Goal: Feedback & Contribution: Submit feedback/report problem

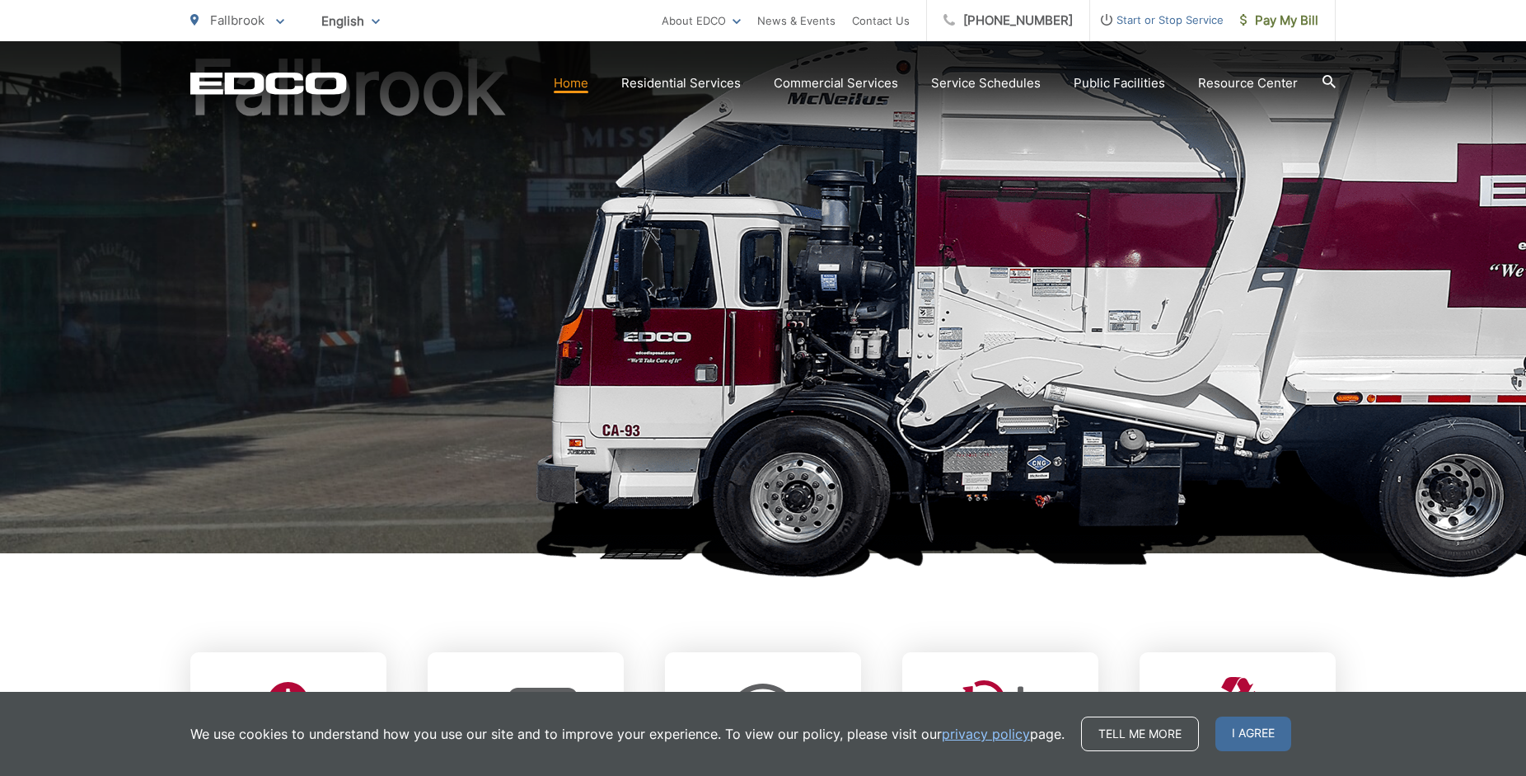
scroll to position [504, 0]
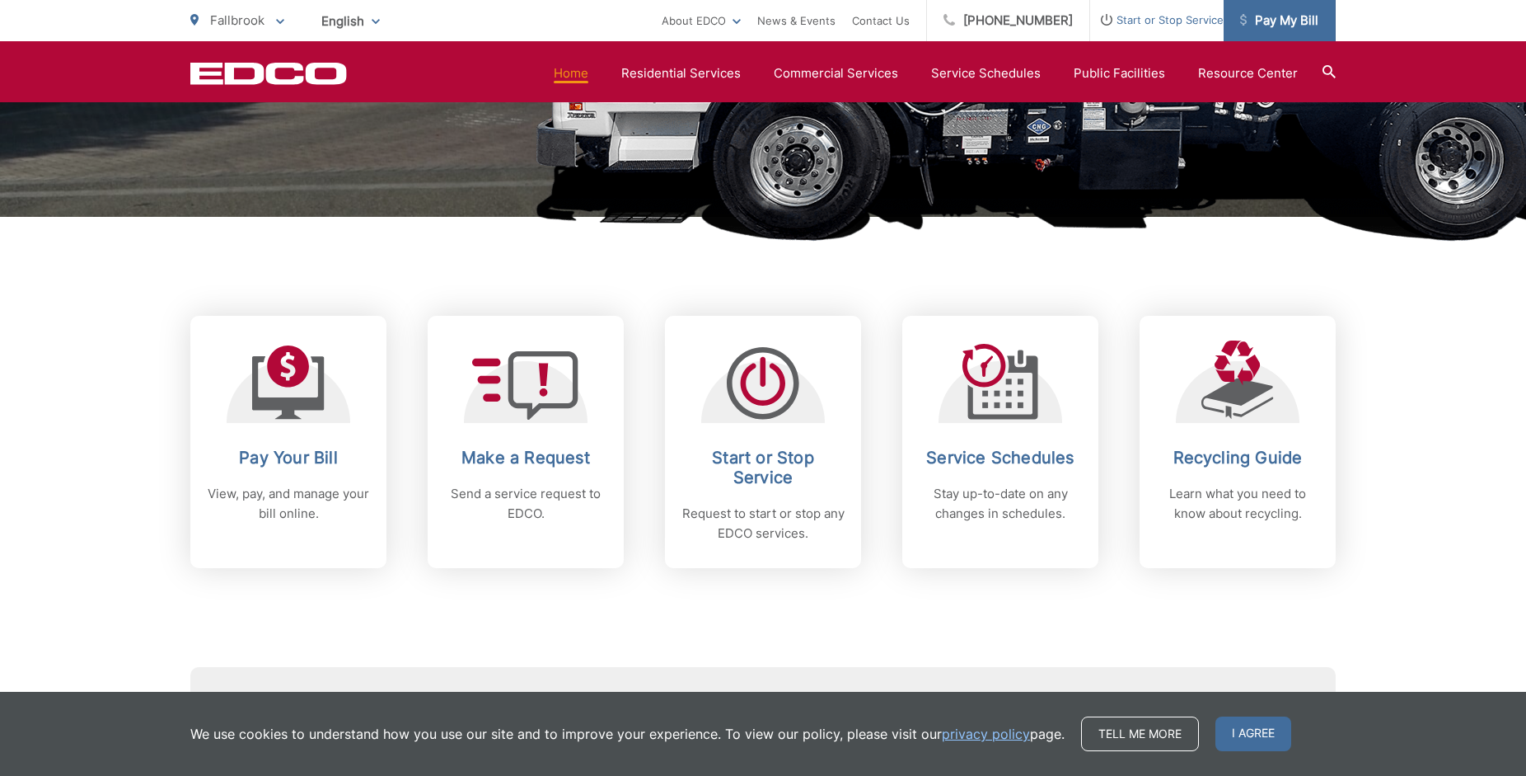
click at [1272, 16] on span "Pay My Bill" at bounding box center [1279, 21] width 78 height 20
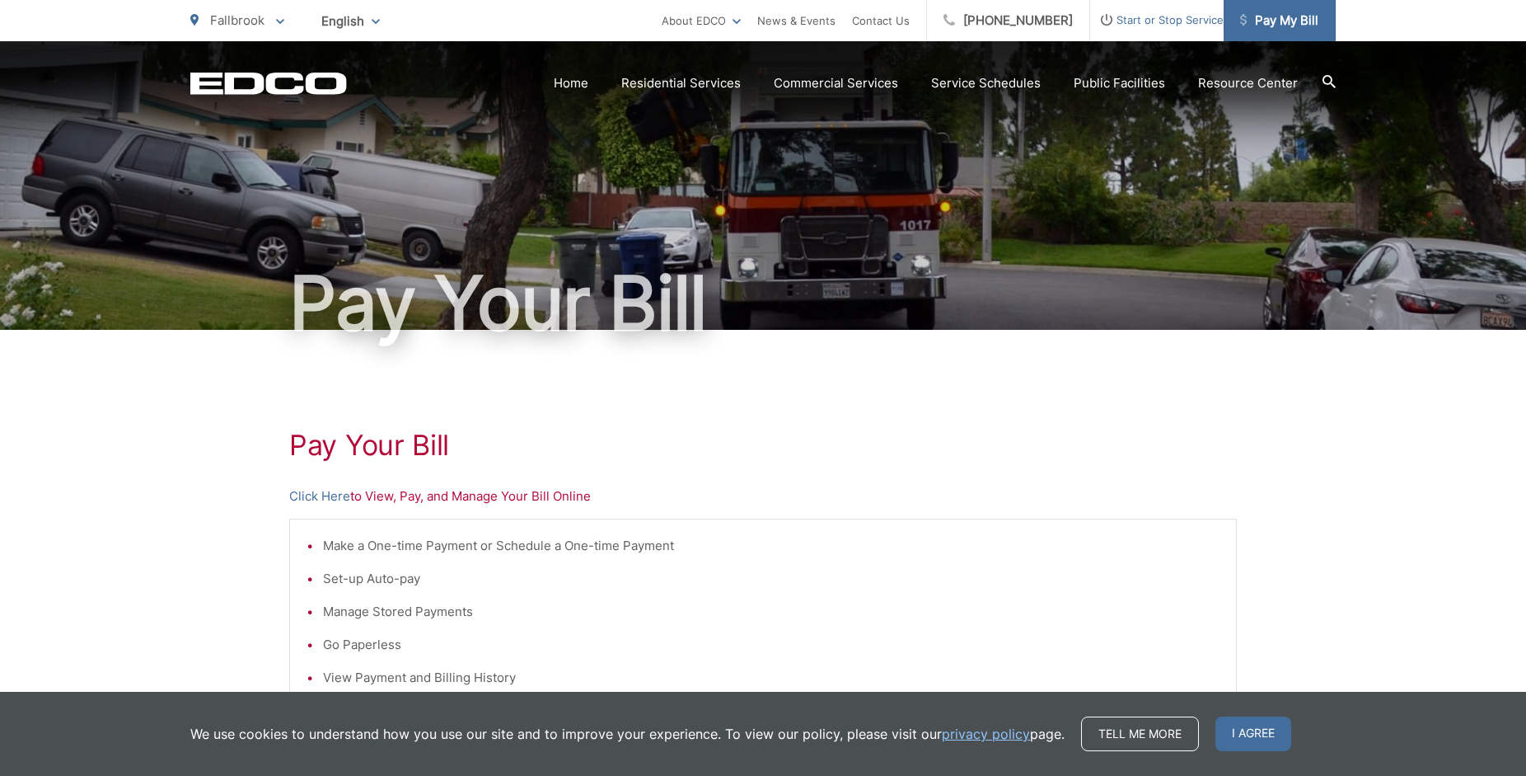
click at [1277, 24] on span "Pay My Bill" at bounding box center [1279, 21] width 78 height 20
click at [1151, 19] on span "Start or Stop Service" at bounding box center [1157, 20] width 134 height 20
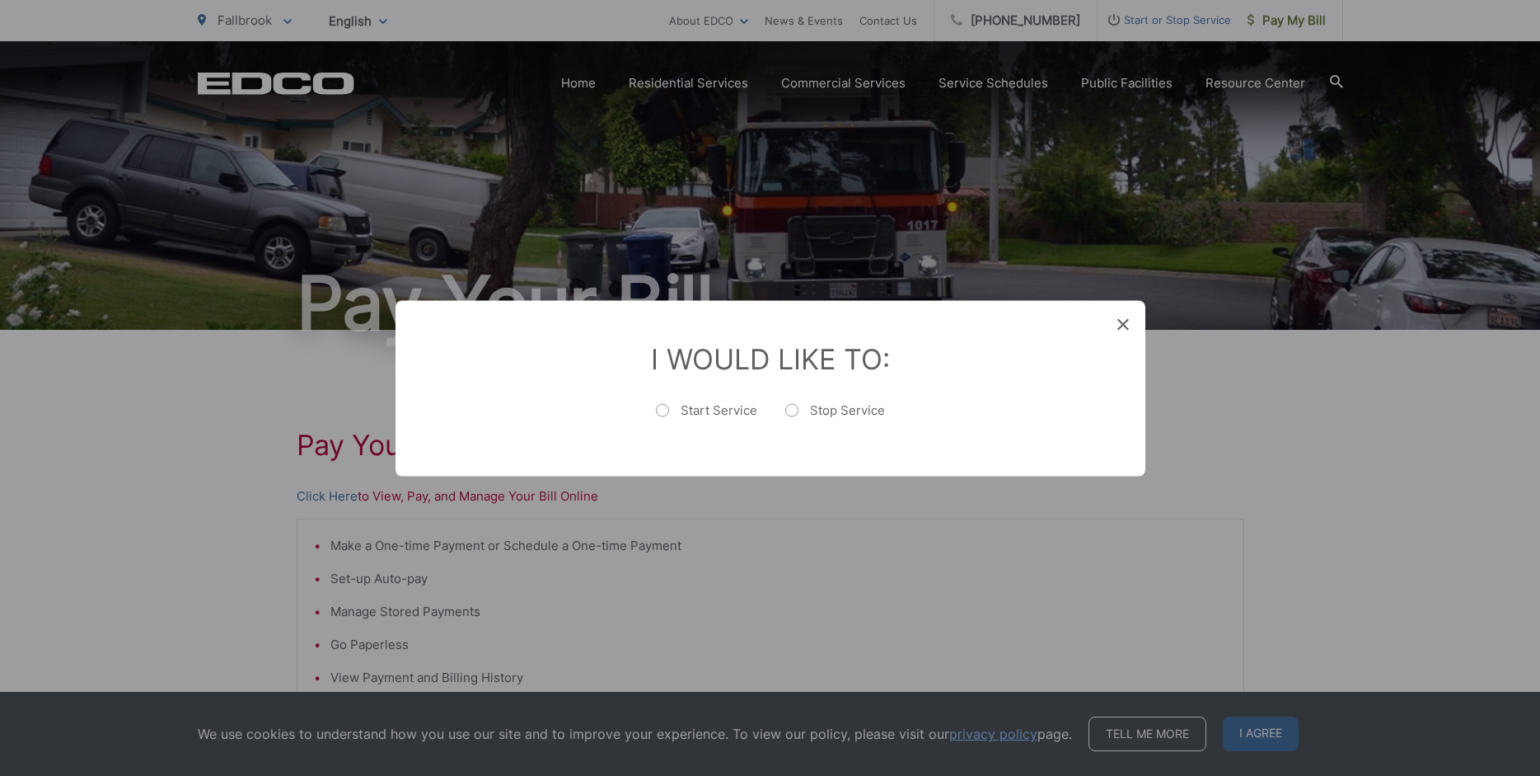
click at [1289, 15] on div "Entry Status None In Progress Completed None None In Progress Completed I Would…" at bounding box center [770, 388] width 1540 height 776
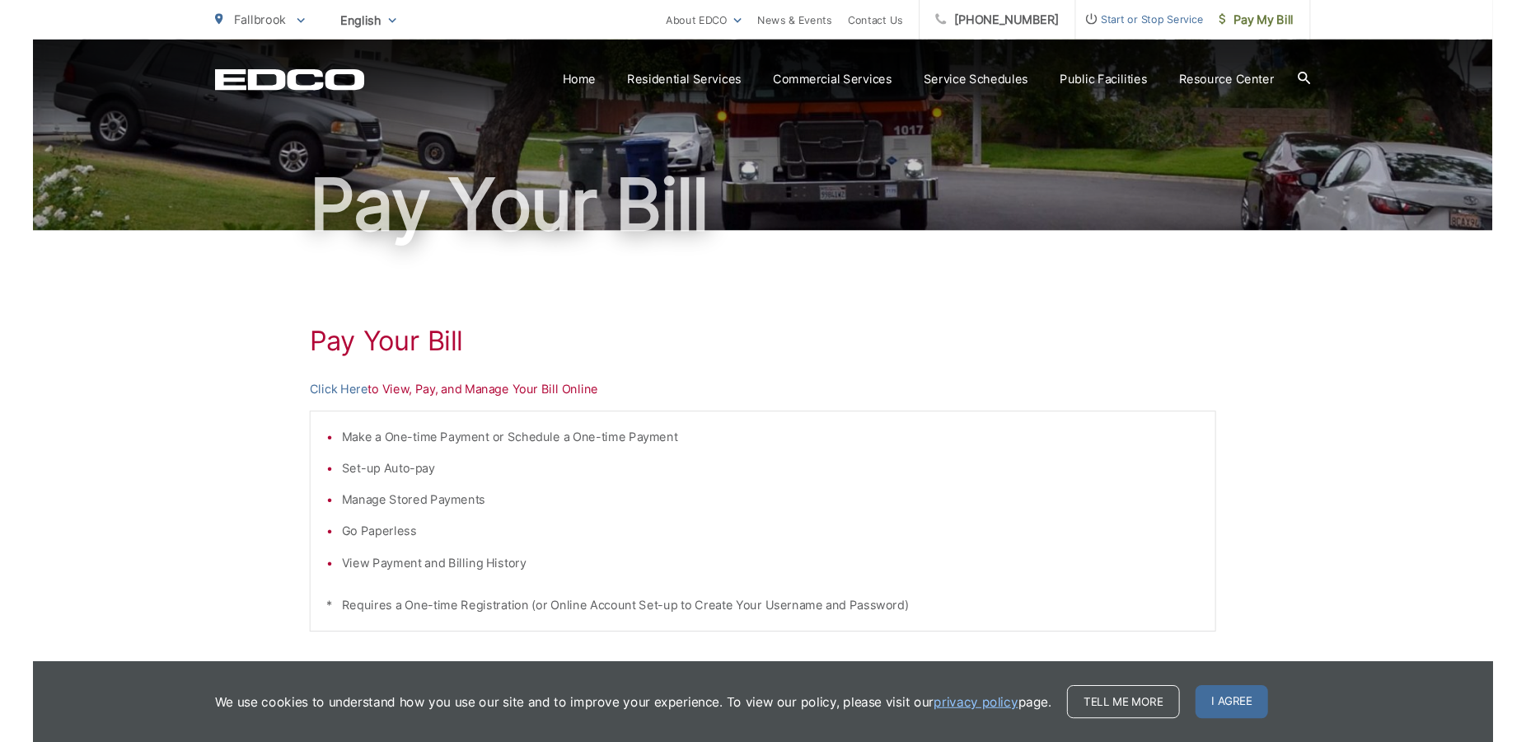
scroll to position [168, 0]
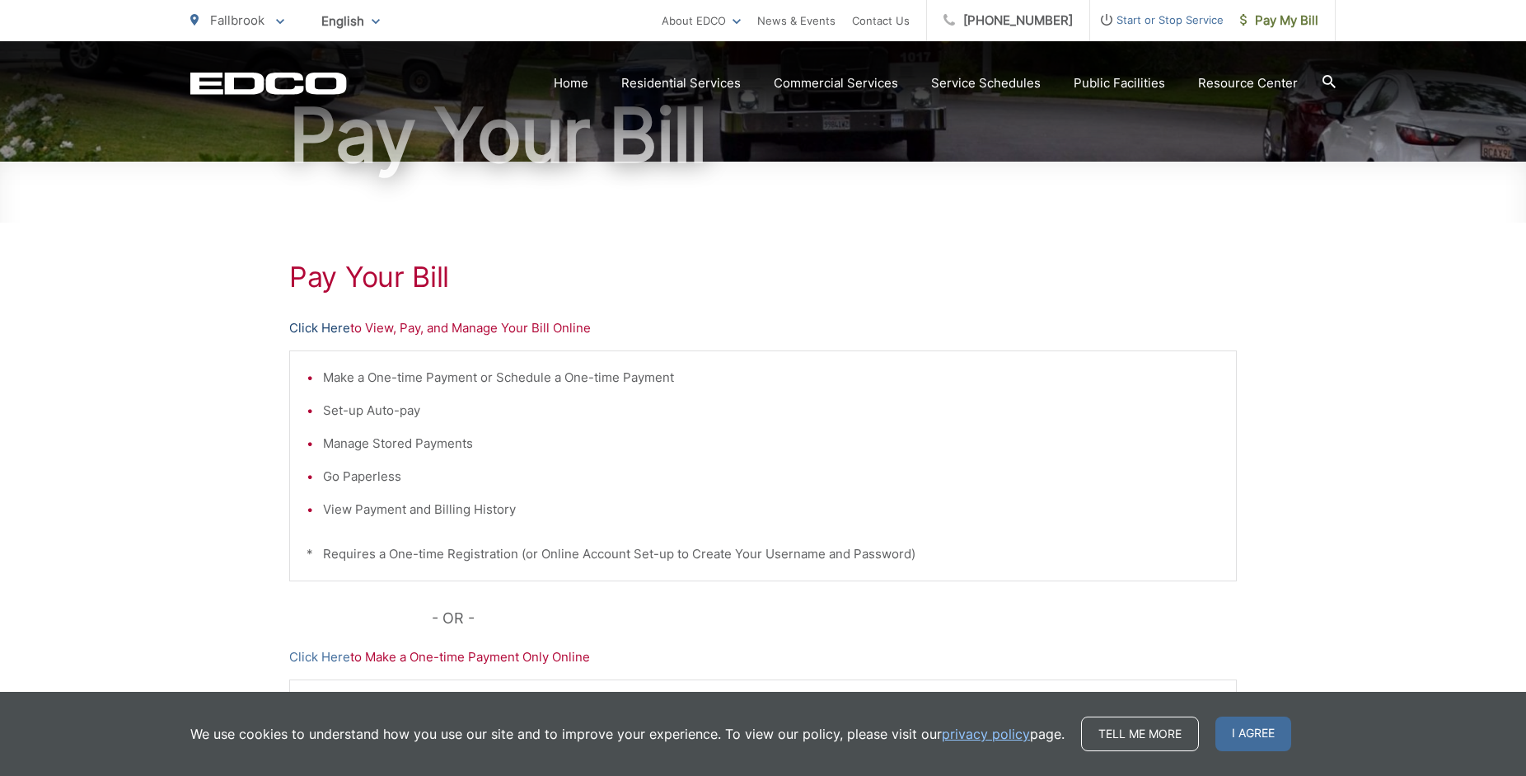
click at [318, 329] on link "Click Here" at bounding box center [319, 328] width 61 height 20
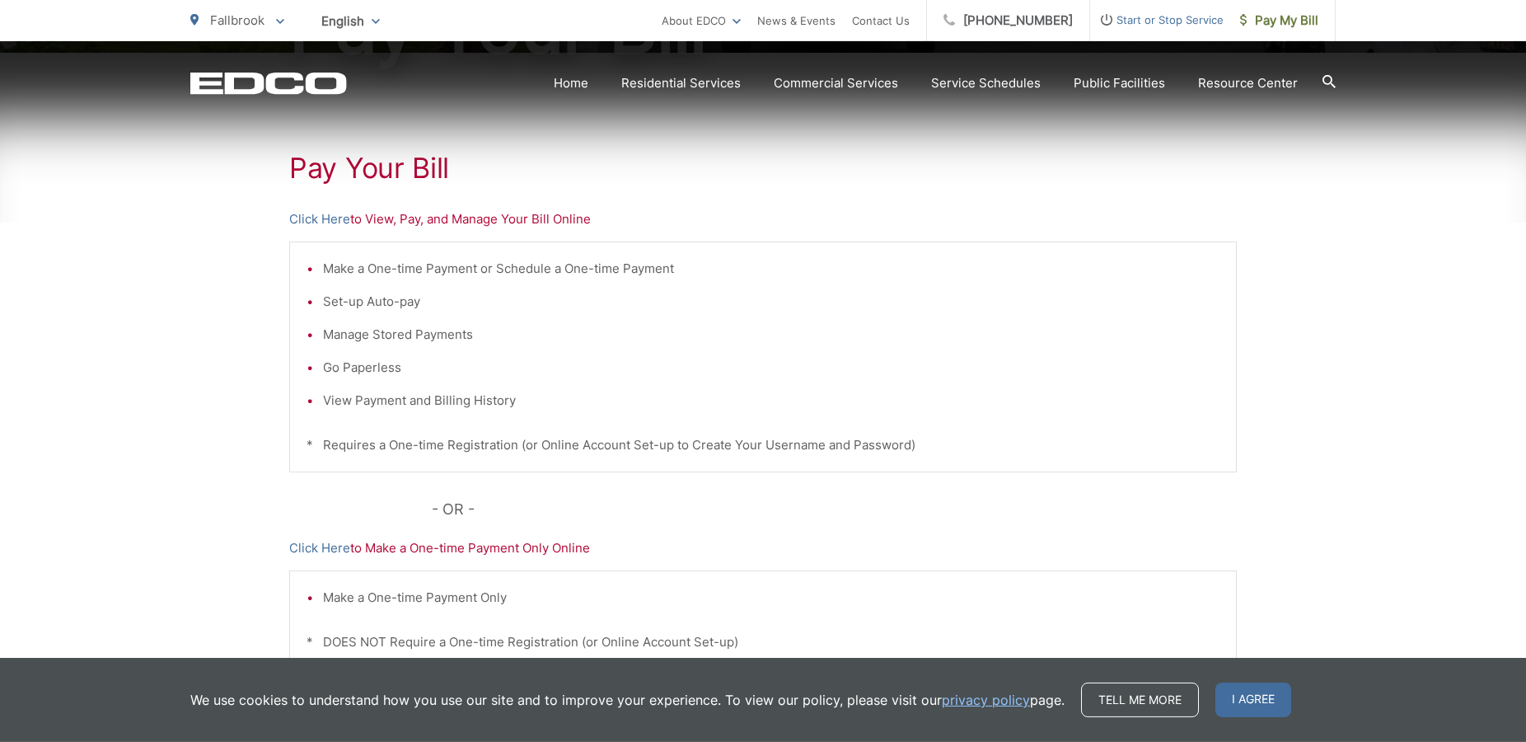
scroll to position [346, 0]
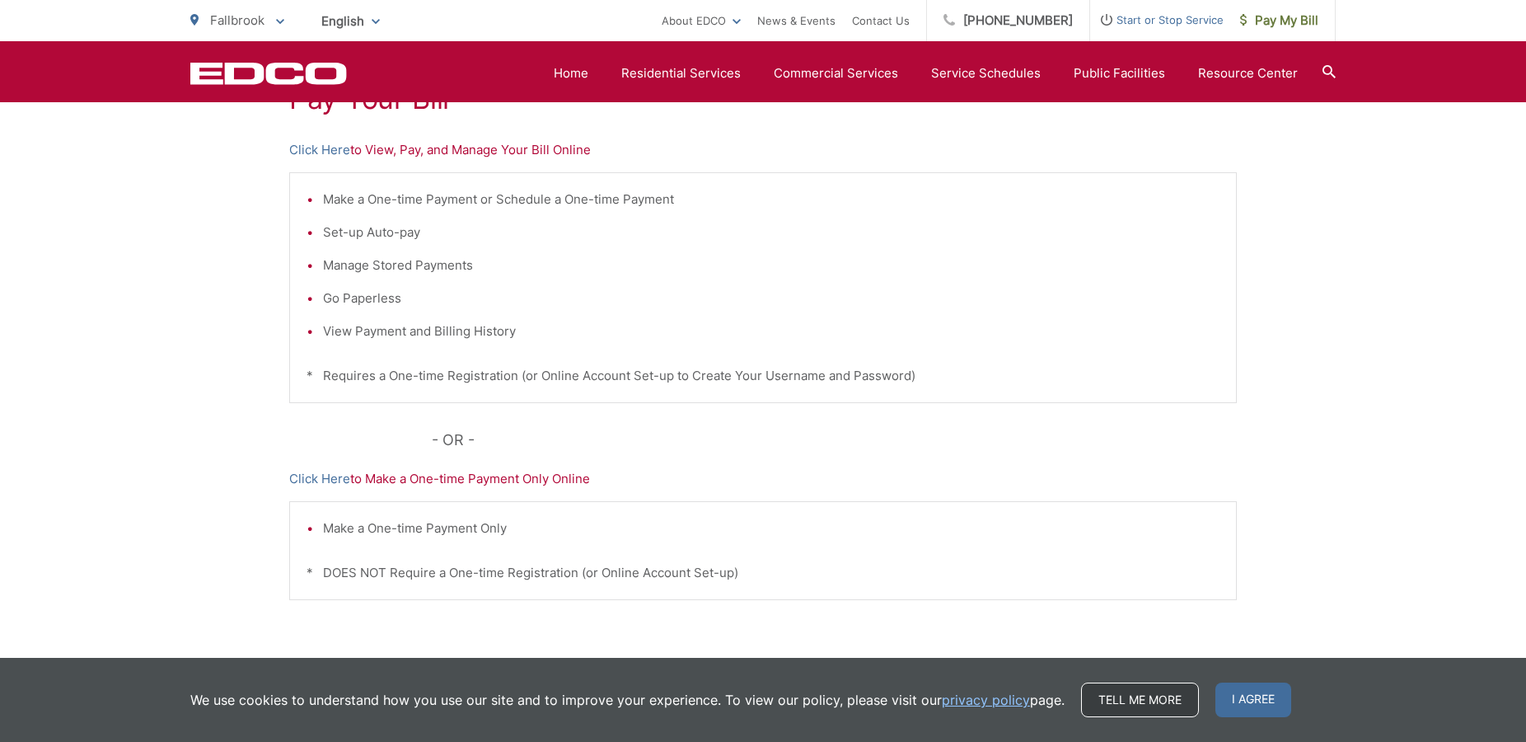
click at [1142, 709] on link "Tell me more" at bounding box center [1140, 699] width 118 height 35
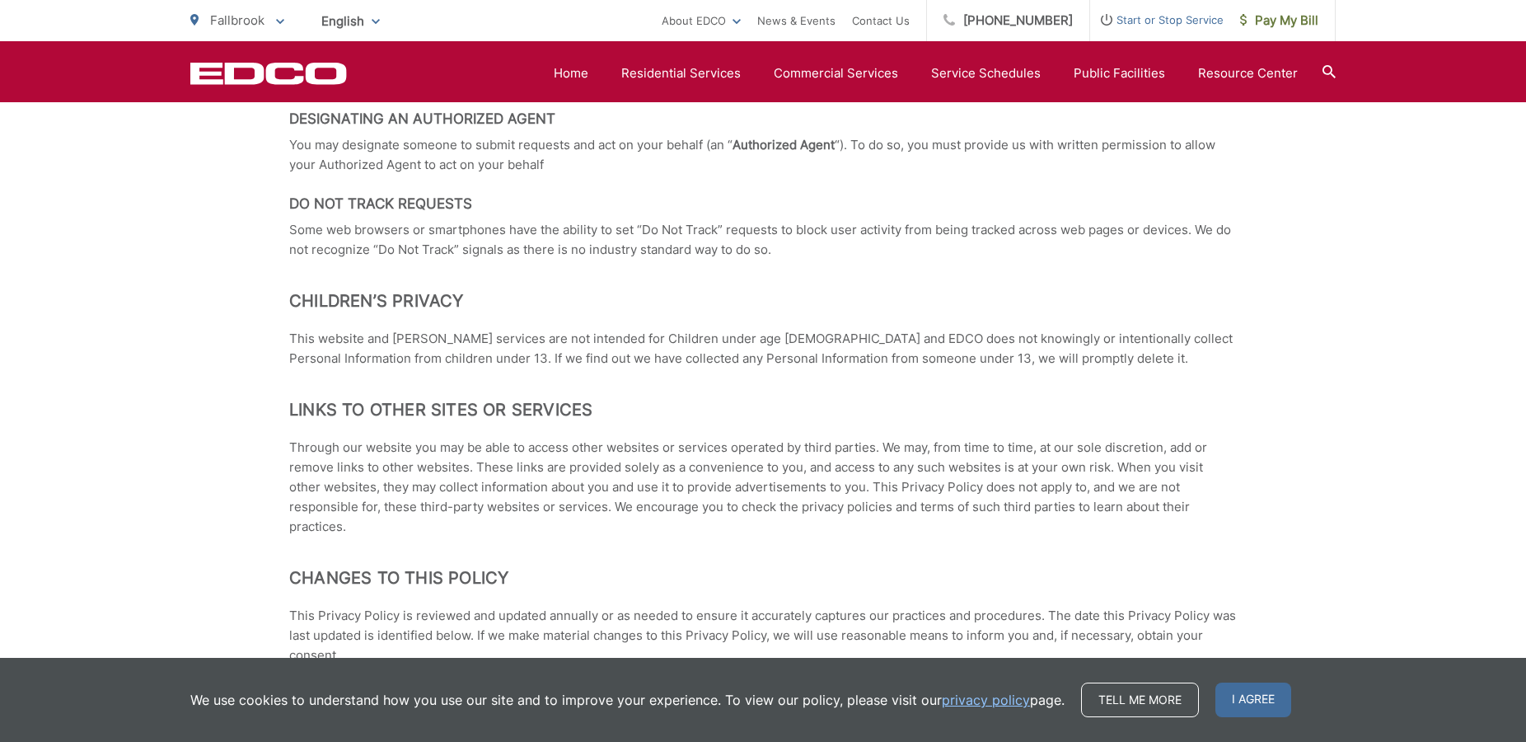
scroll to position [2774, 0]
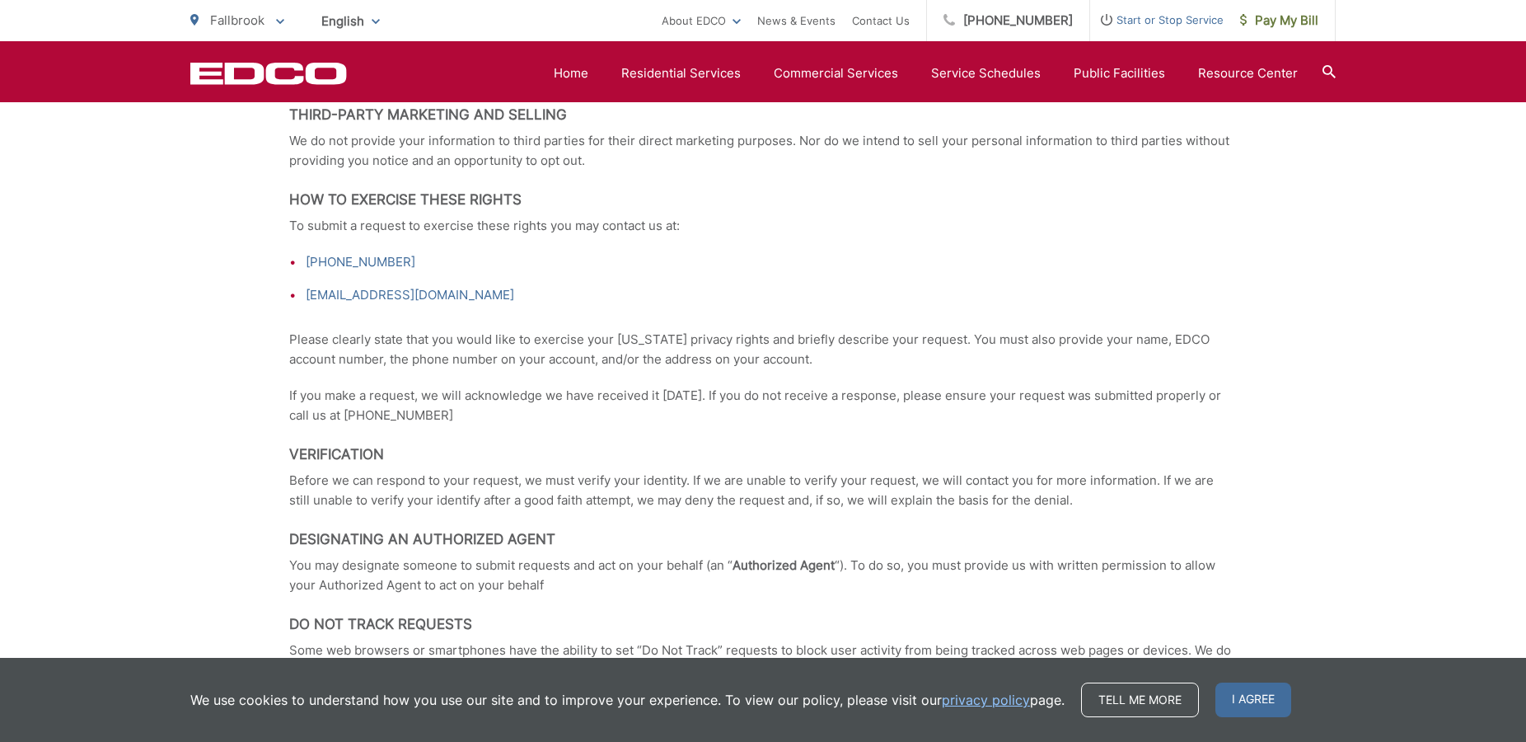
click at [1145, 22] on span "Start or Stop Service" at bounding box center [1157, 20] width 134 height 20
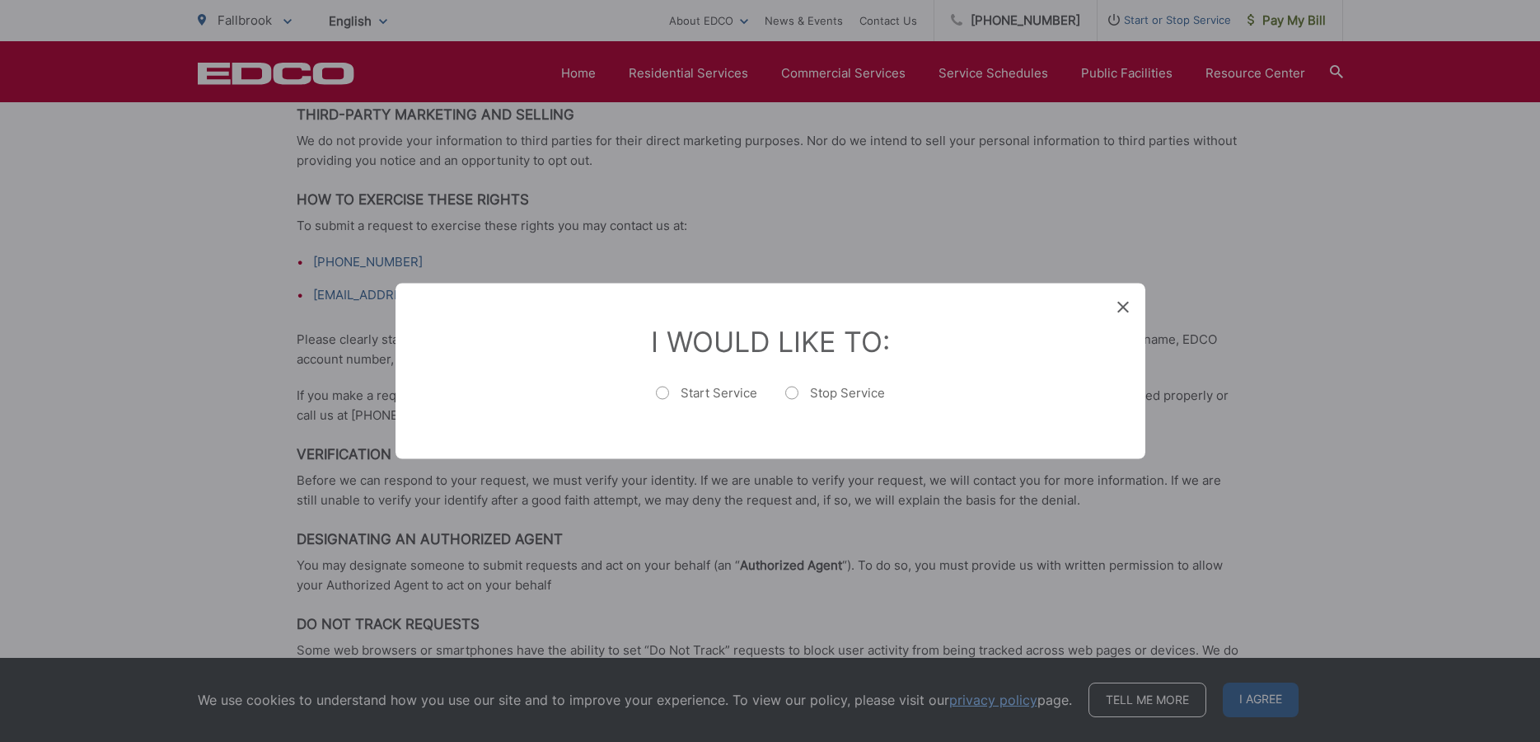
click at [1145, 22] on div "Entry Status None In Progress Completed None None In Progress Completed I Would…" at bounding box center [770, 371] width 1540 height 742
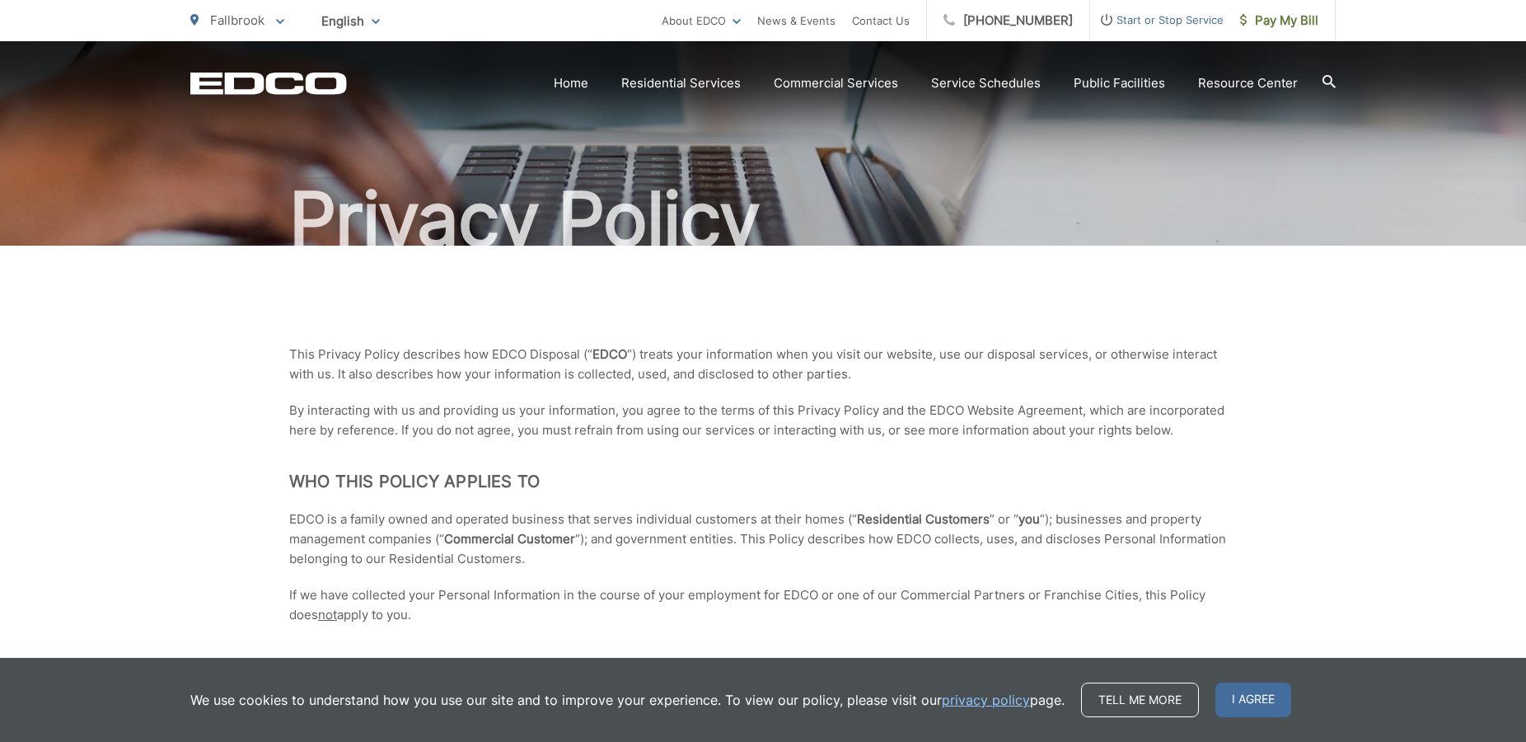
scroll to position [0, 0]
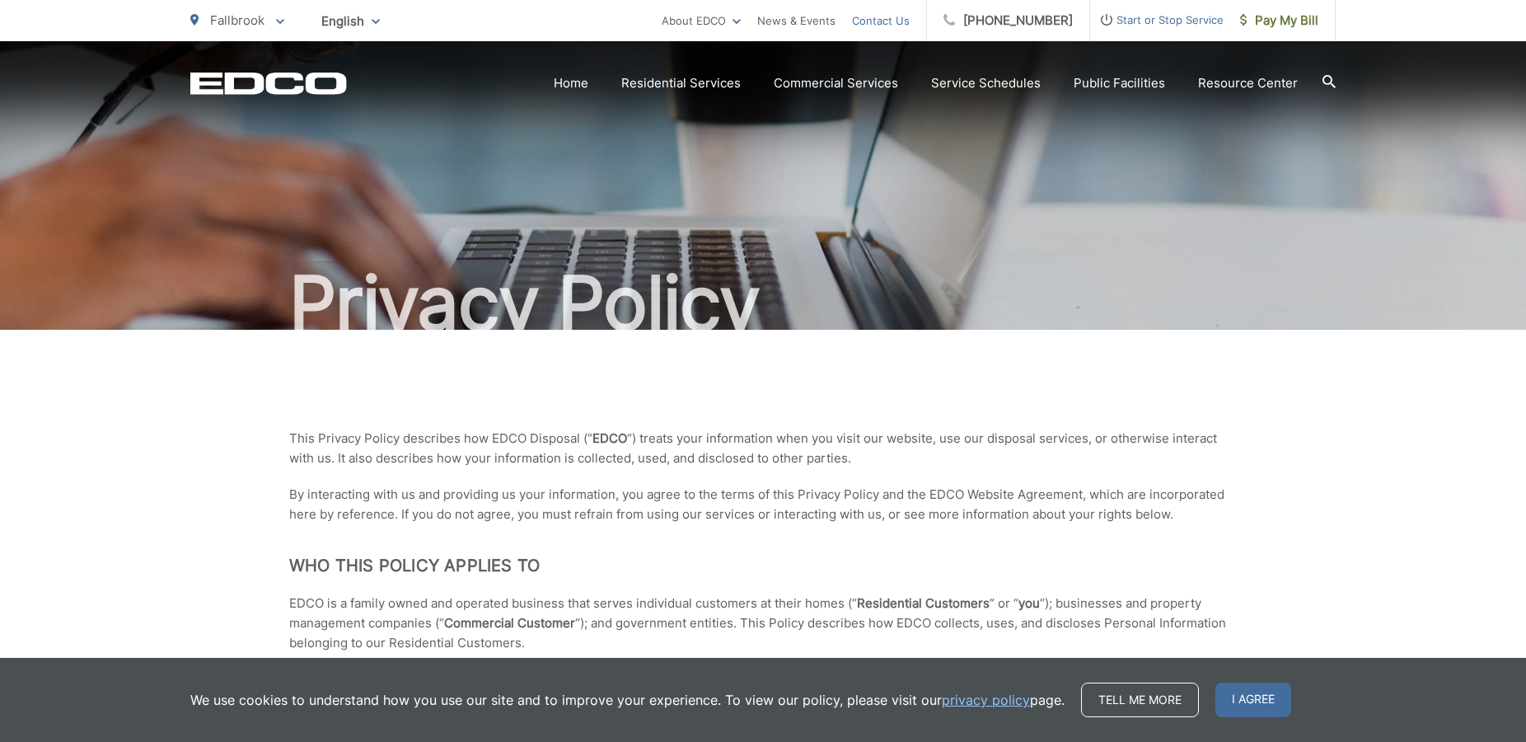
click at [891, 21] on link "Contact Us" at bounding box center [881, 21] width 58 height 20
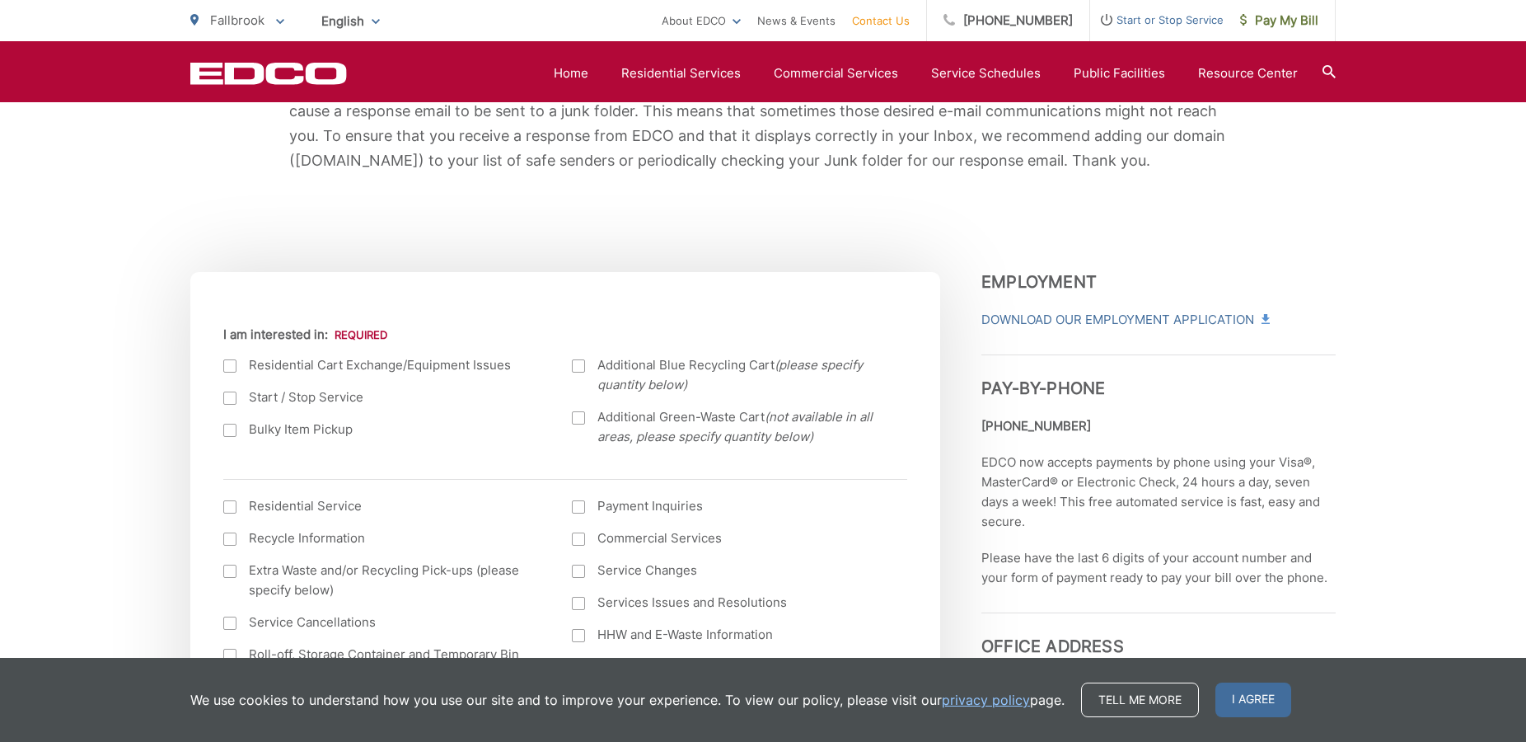
scroll to position [589, 0]
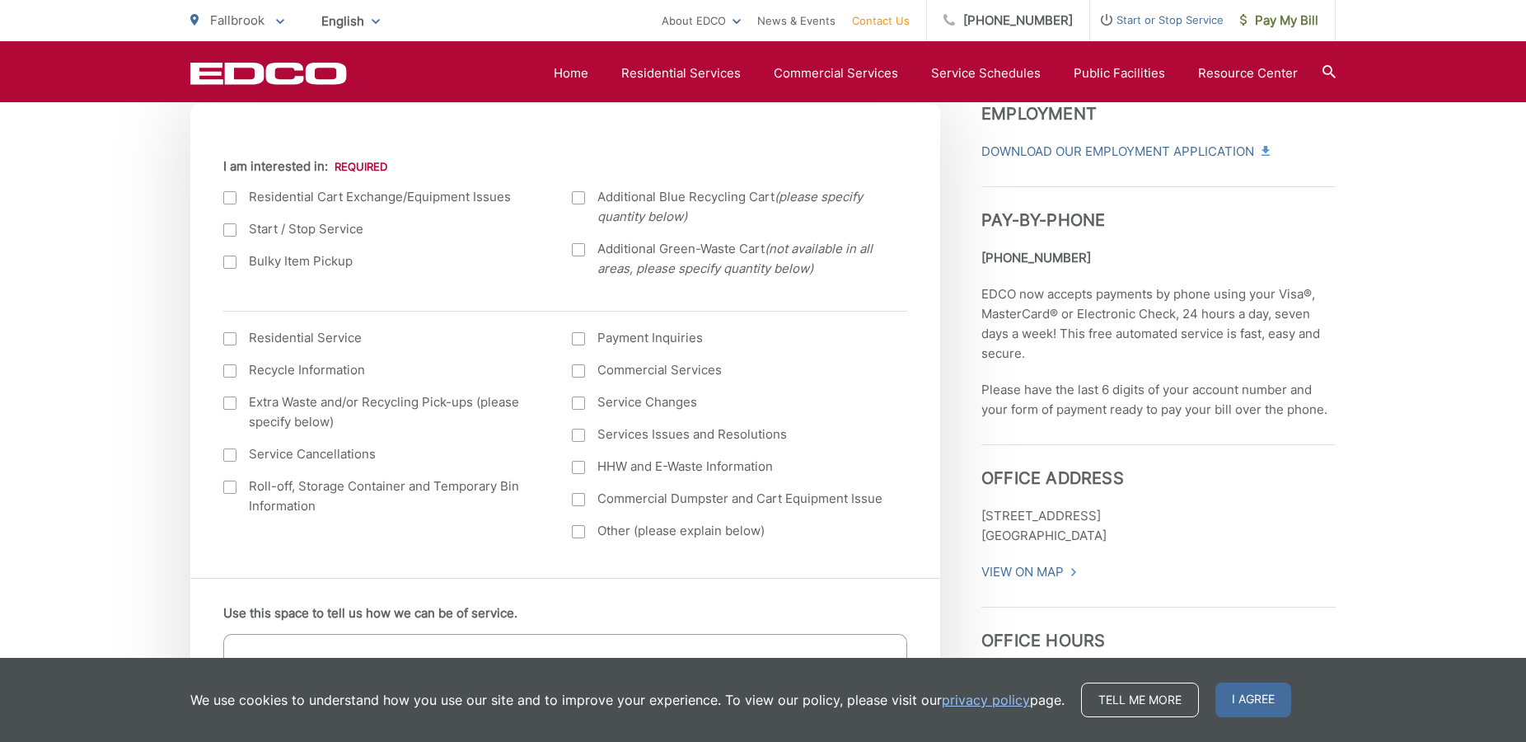
click at [582, 437] on div at bounding box center [578, 435] width 13 height 13
click at [0, 0] on input "Services Issues and Resolutions" at bounding box center [0, 0] width 0 height 0
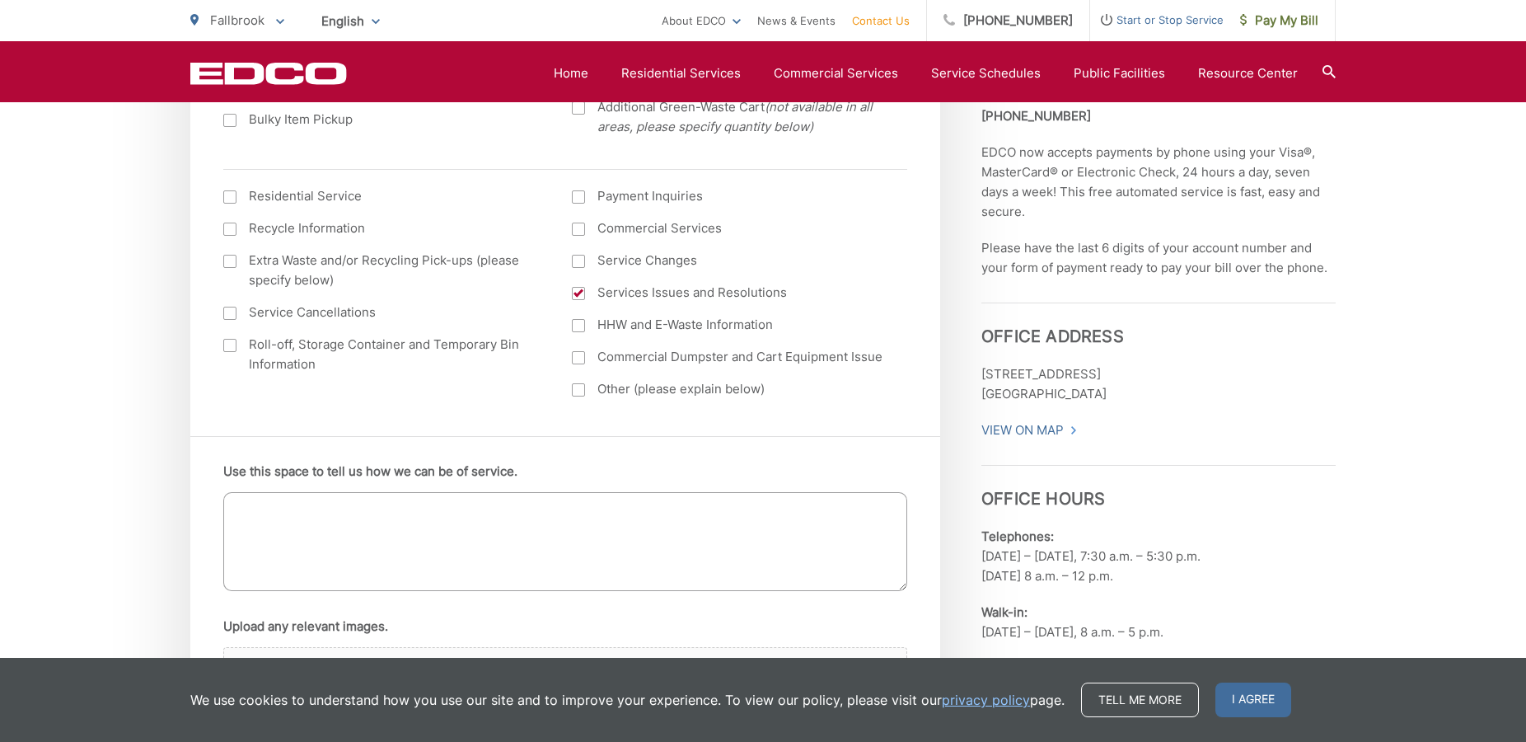
scroll to position [757, 0]
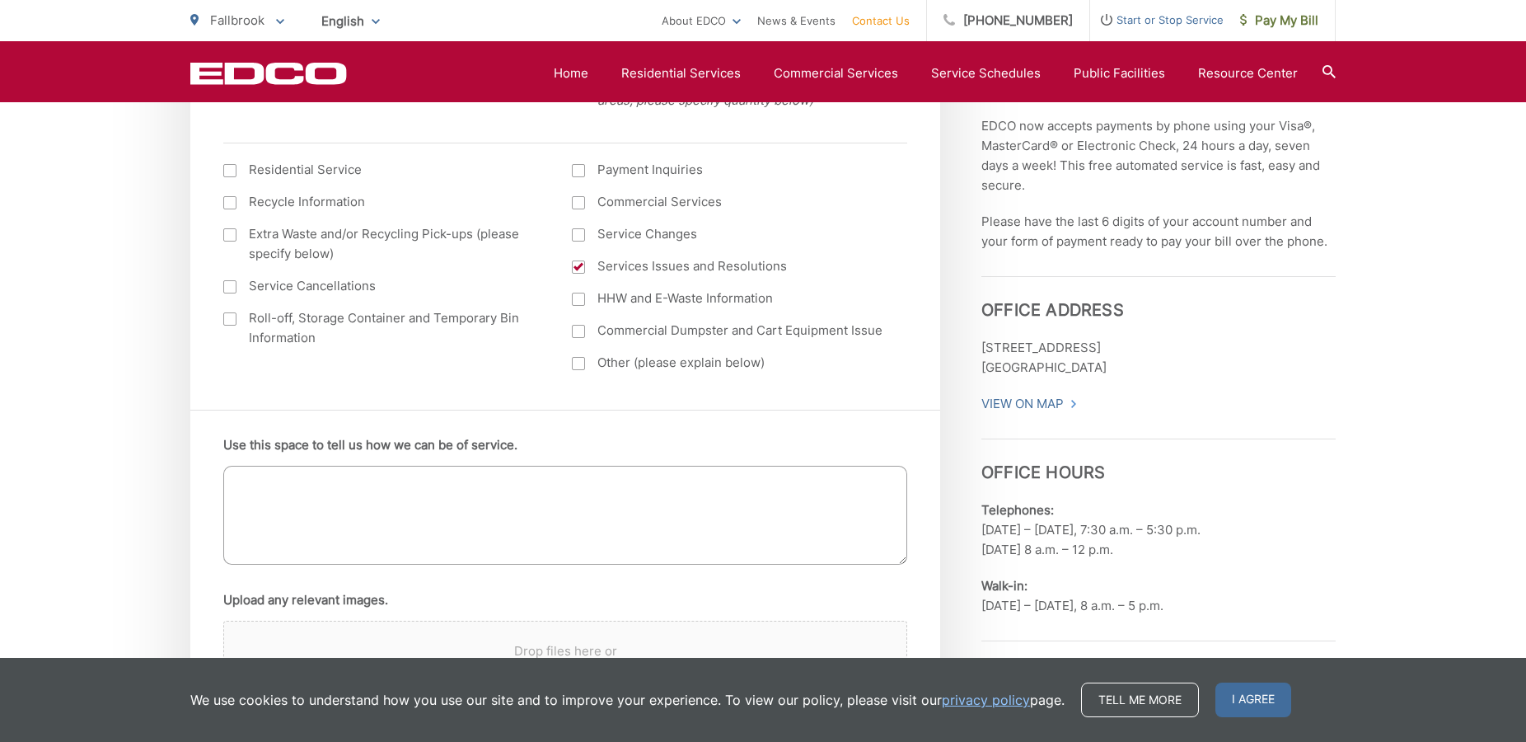
click at [304, 511] on textarea "Use this space to tell us how we can be of service." at bounding box center [565, 515] width 684 height 99
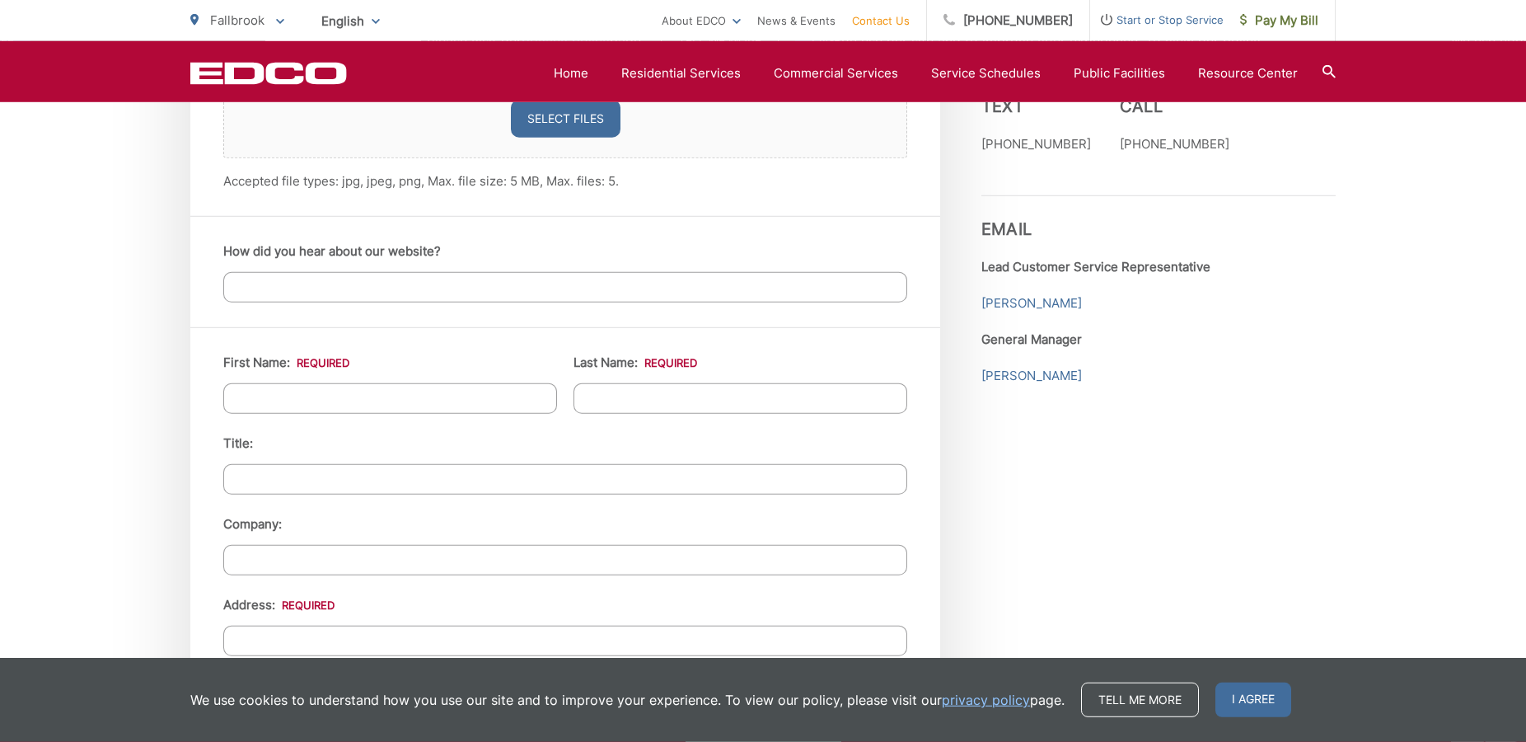
scroll to position [1177, 0]
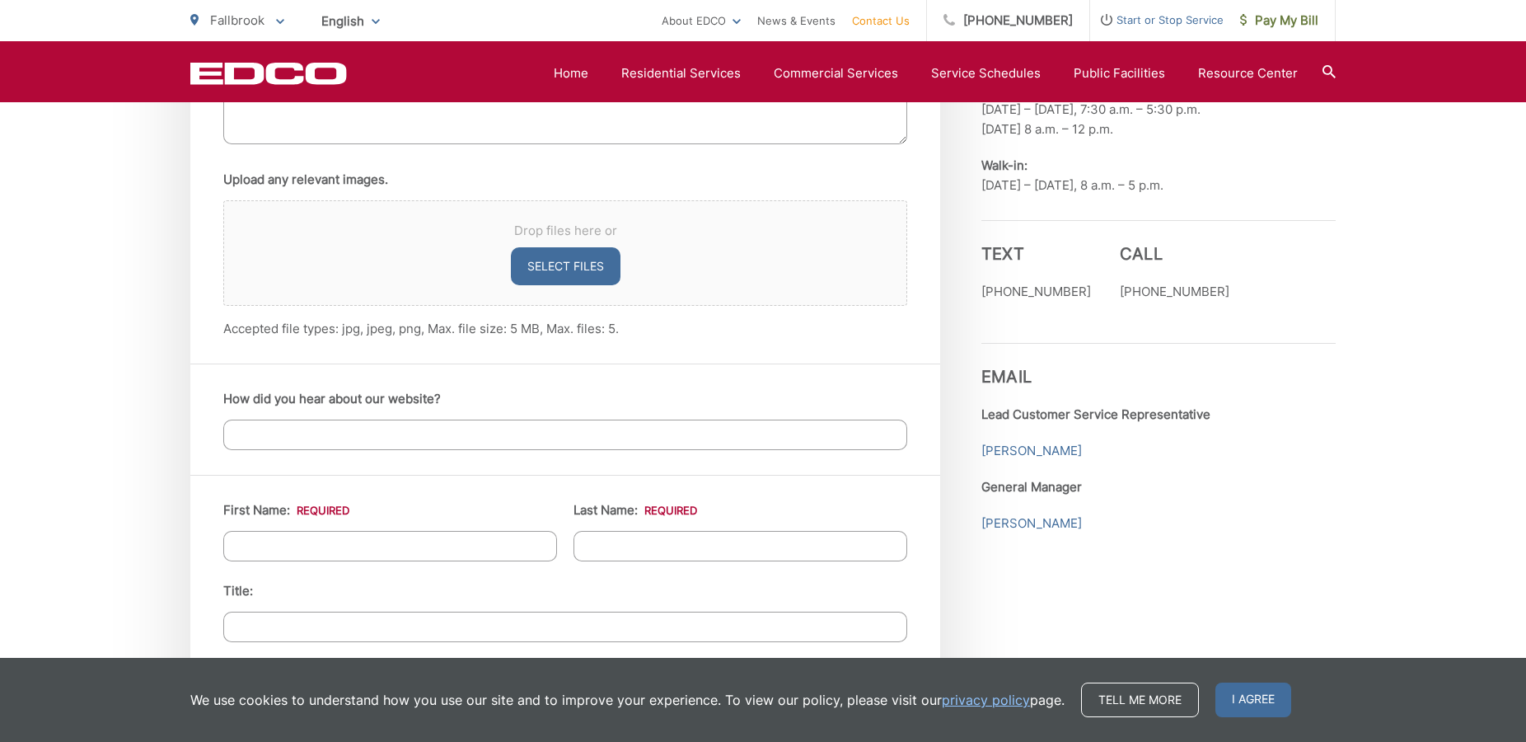
type input "George"
type input "Johnson"
type input "1188 Sierra Bonita"
type input "Fallbrook"
type input "92028"
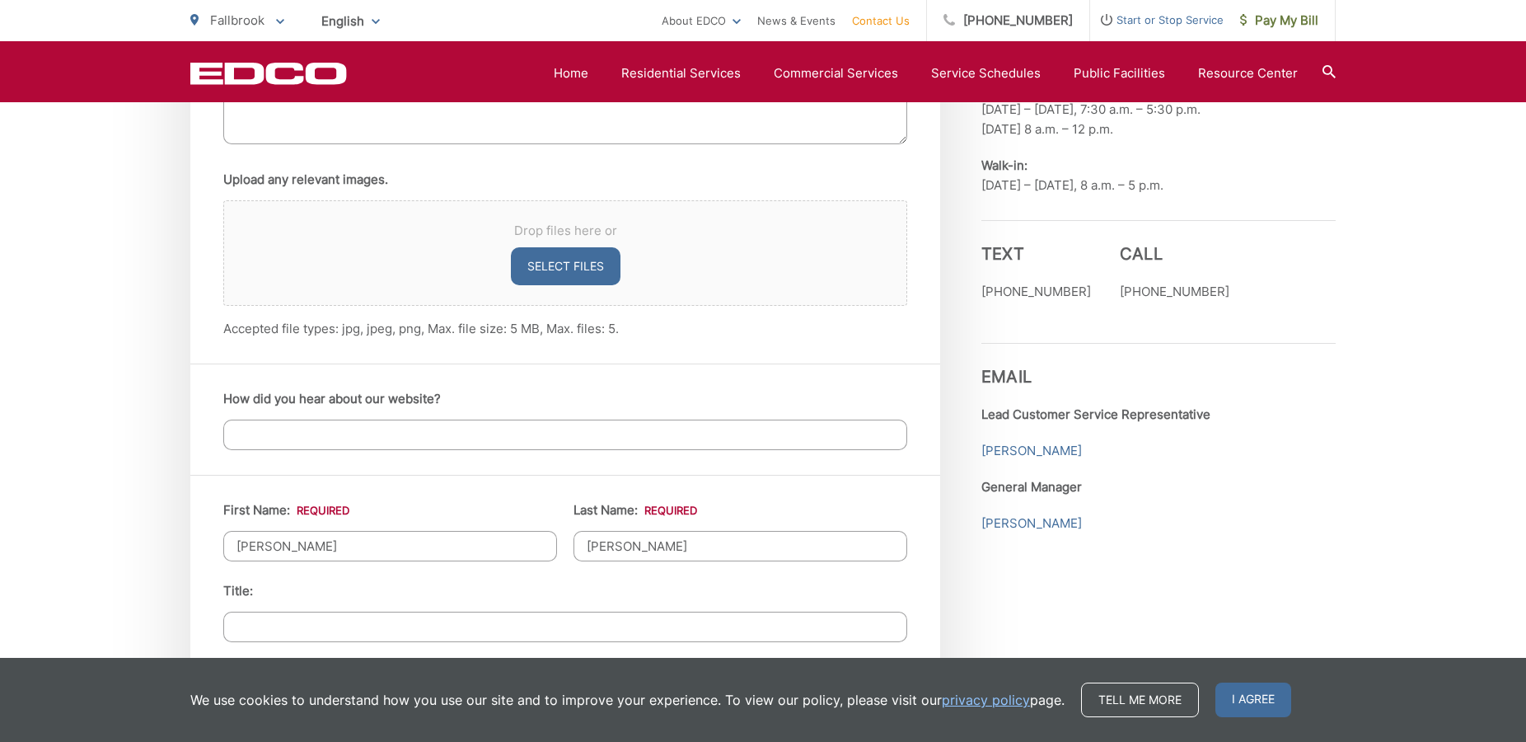
type input "714-404-3861"
type input "gjohnson23@hushmail.com"
type input "(714) 404-3861"
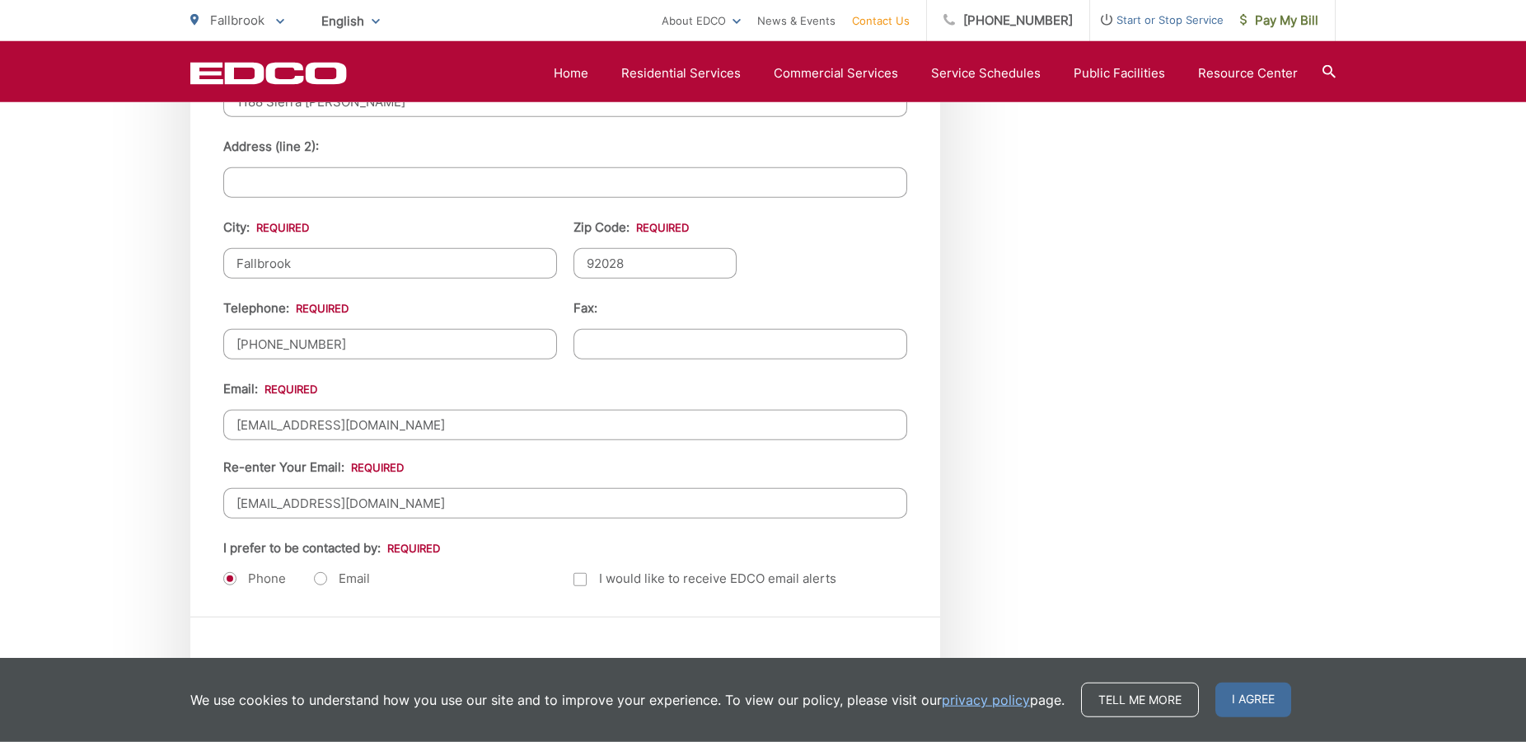
scroll to position [1934, 0]
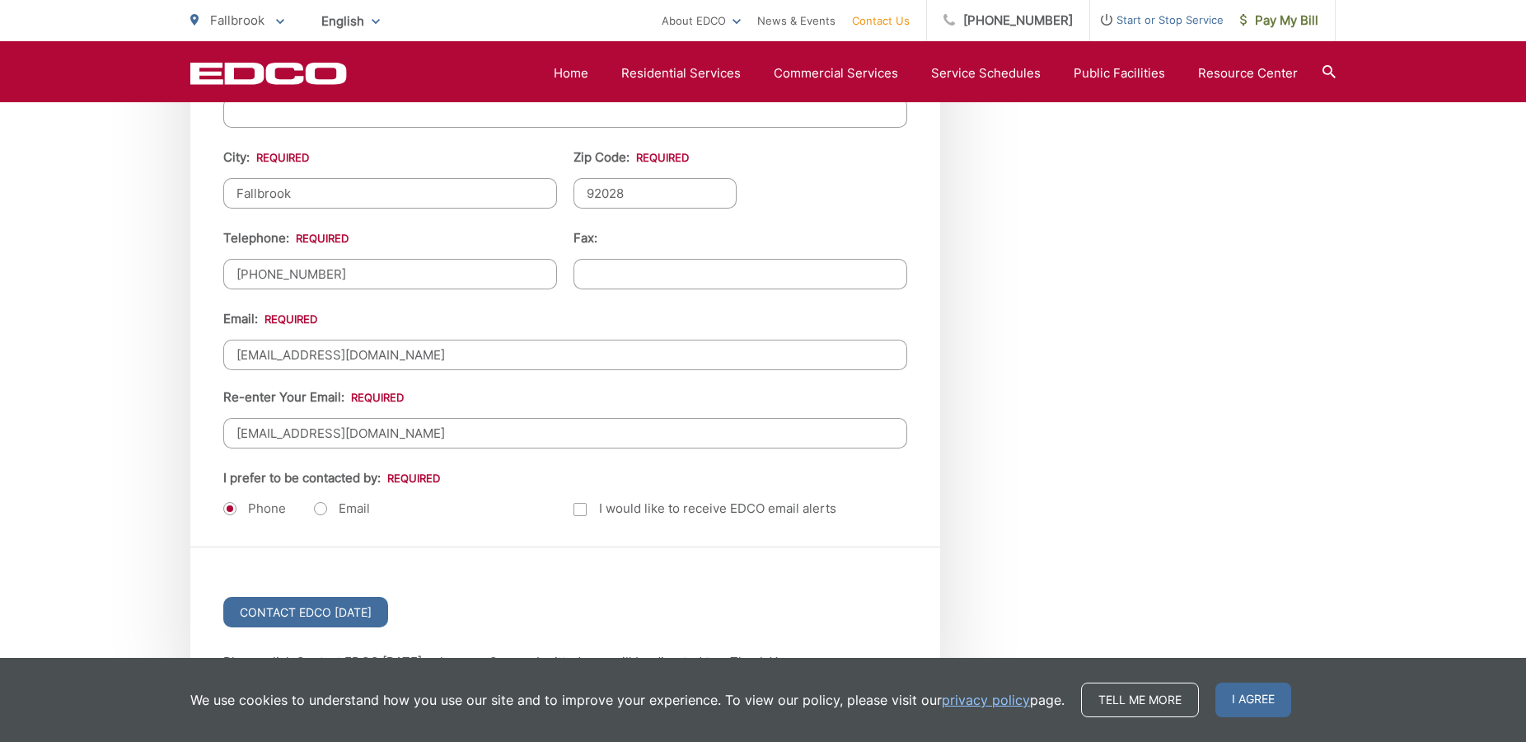
click at [321, 510] on label "Email" at bounding box center [342, 508] width 56 height 16
radio input "true"
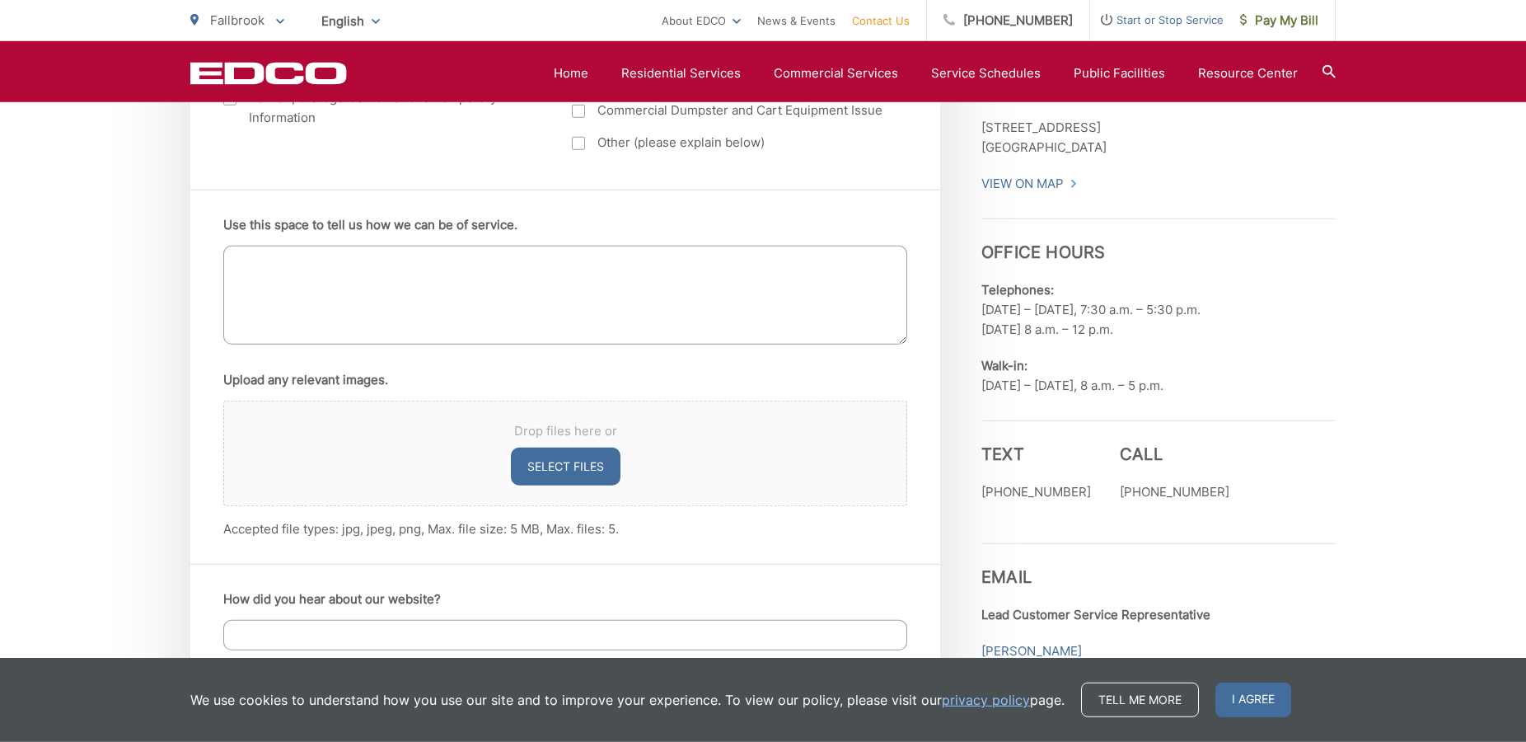
scroll to position [925, 0]
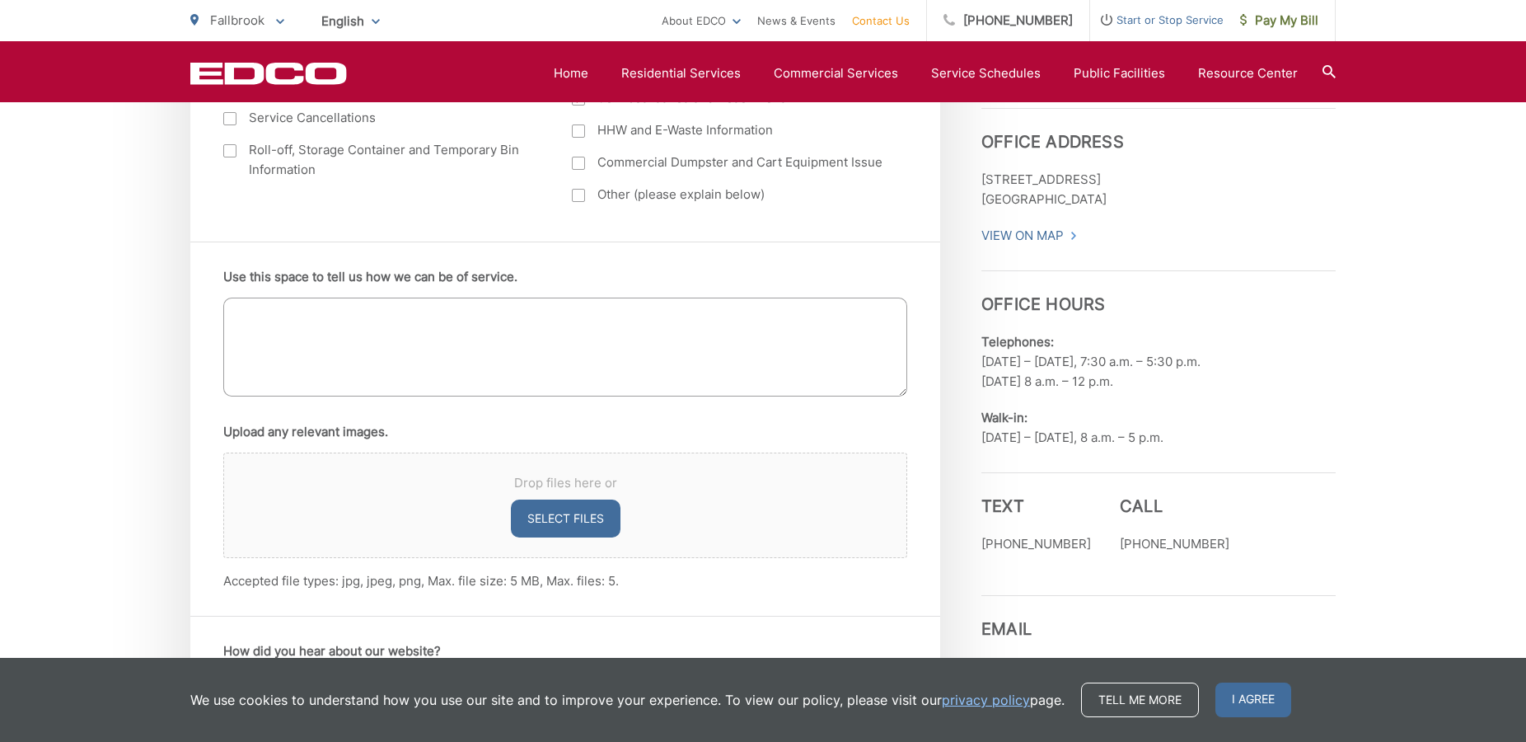
click at [288, 332] on textarea "Use this space to tell us how we can be of service." at bounding box center [565, 347] width 684 height 99
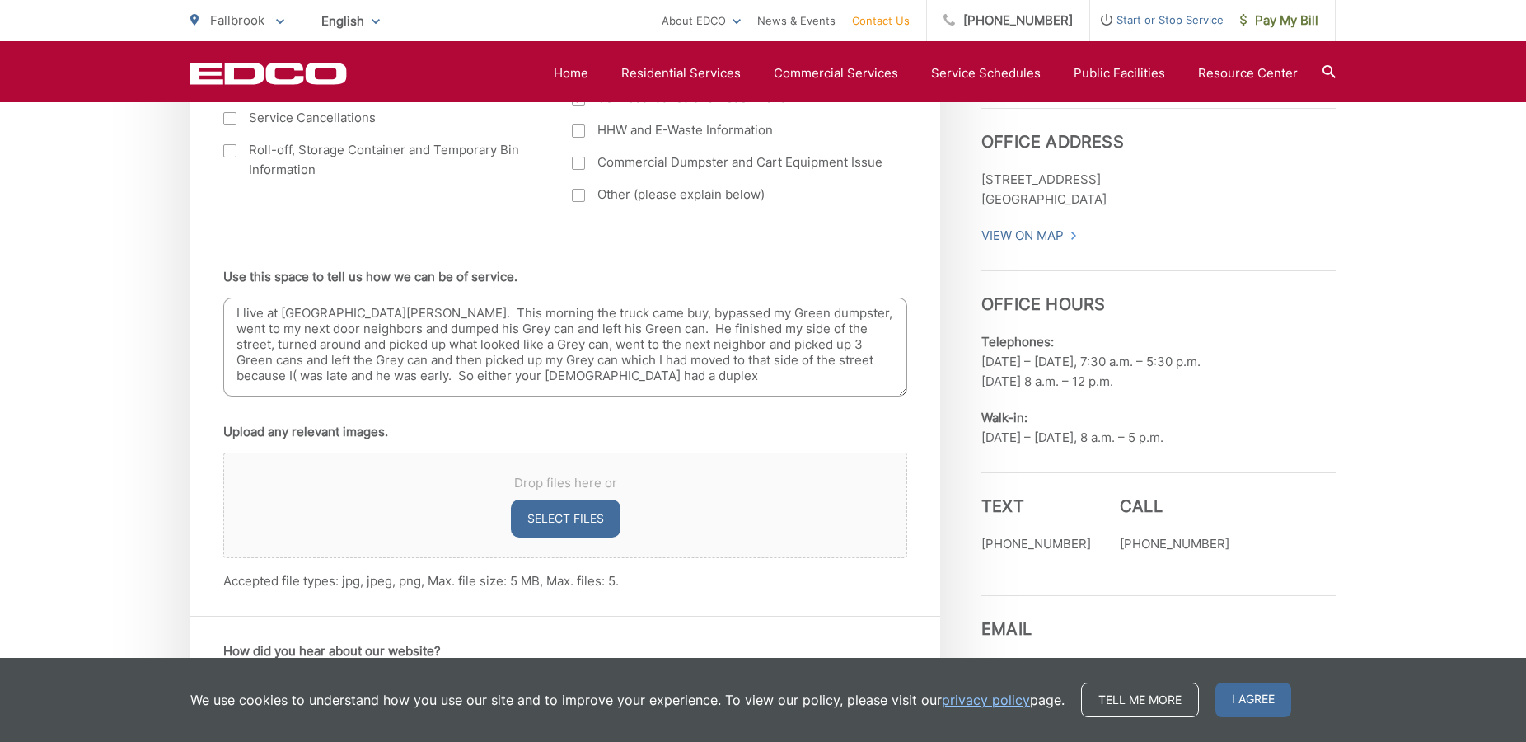
click at [470, 380] on textarea "I live at 1188 Sierr Bonita. This morning the truck came buy, bypassed my Green…" at bounding box center [565, 347] width 684 height 99
click at [588, 368] on textarea "I live at 1188 Sierr Bonita. This morning the truck came buy, bypassed my Green…" at bounding box center [565, 347] width 684 height 99
click at [512, 373] on textarea "I live at 1188 Sierr Bonita. This morning the truck came buy, bypassed my Green…" at bounding box center [565, 347] width 684 height 99
click at [586, 376] on textarea "I live at 1188 Sierr Bonita. This morning the truck came buy, bypassed my Green…" at bounding box center [565, 347] width 684 height 99
click at [339, 312] on textarea "I live at 1188 Sierr Bonita. This morning the truck came buy, bypassed my Green…" at bounding box center [565, 347] width 684 height 99
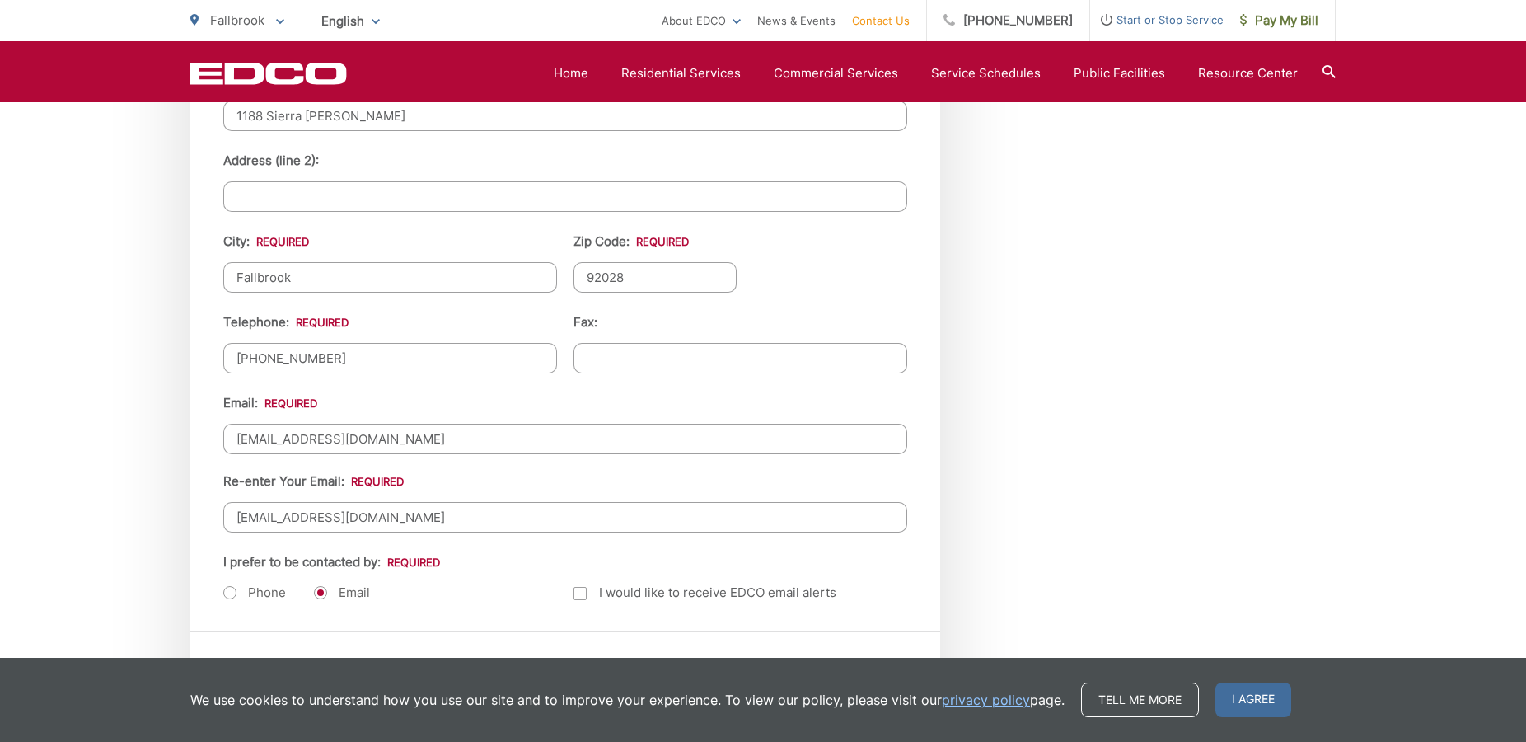
scroll to position [2186, 0]
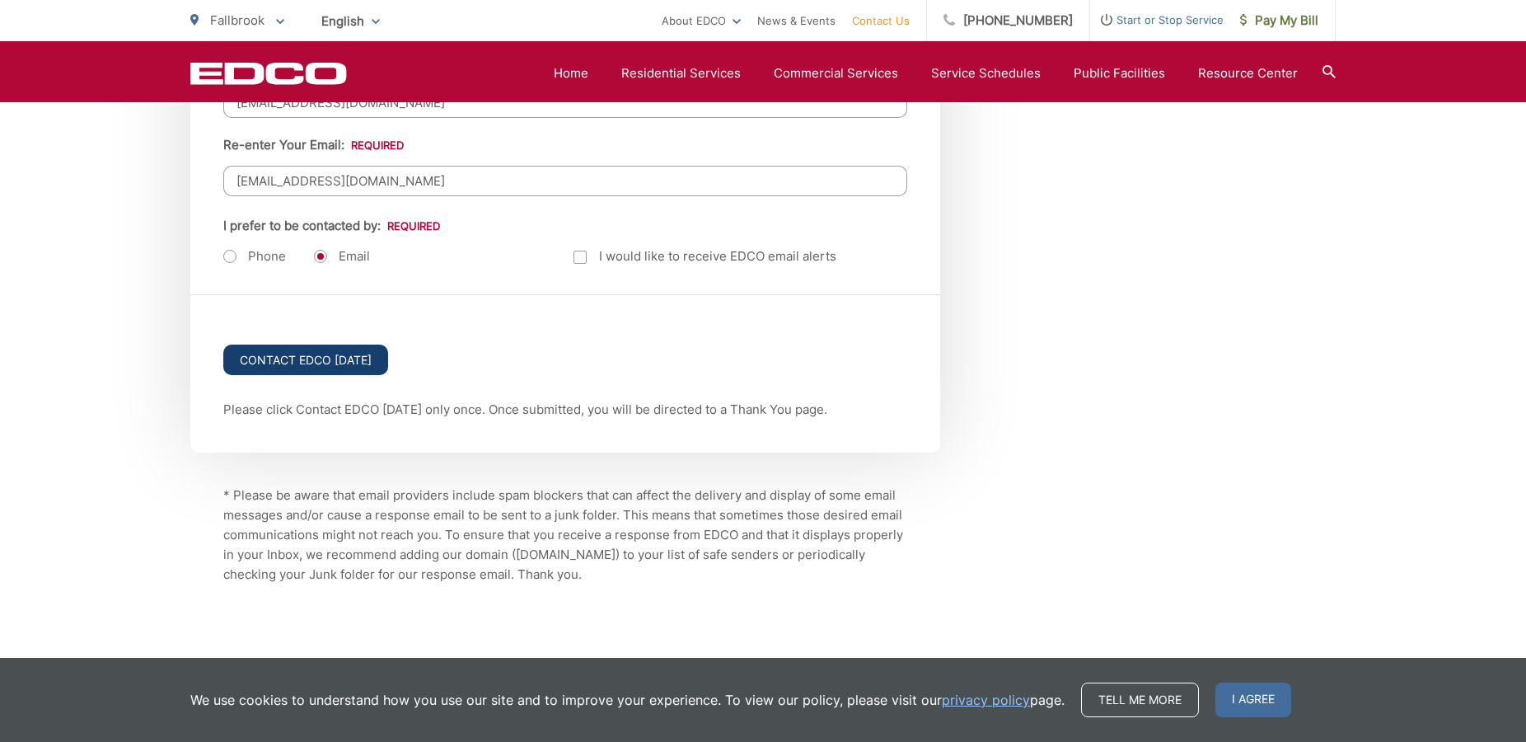
type textarea "I live at 1188 Sierra Bonita. This morning the truck came buy, bypassed my Gree…"
click at [312, 361] on input "Contact EDCO Today" at bounding box center [305, 360] width 165 height 30
